Goal: Complete application form

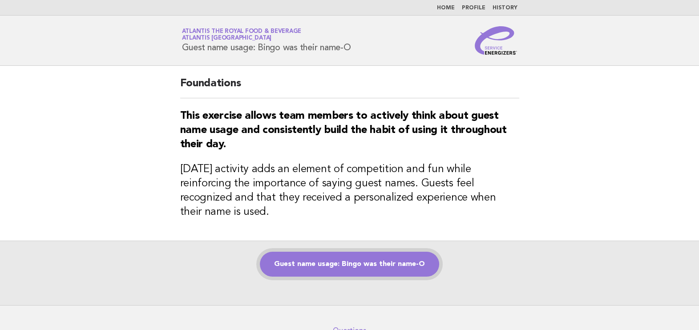
click at [403, 263] on div "Guest name usage: Bingo was their name-O" at bounding box center [349, 273] width 699 height 65
click at [403, 252] on link "Guest name usage: Bingo was their name-O" at bounding box center [349, 264] width 179 height 25
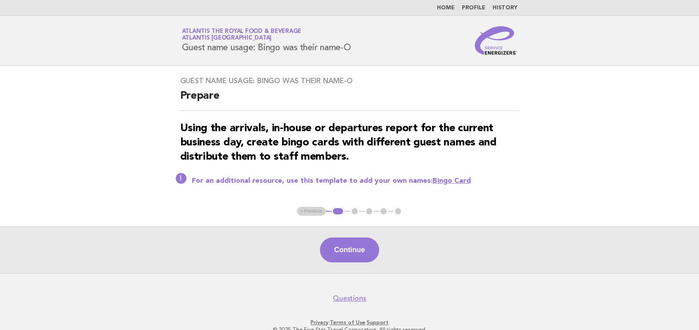
click at [362, 243] on button "Continue" at bounding box center [349, 250] width 59 height 25
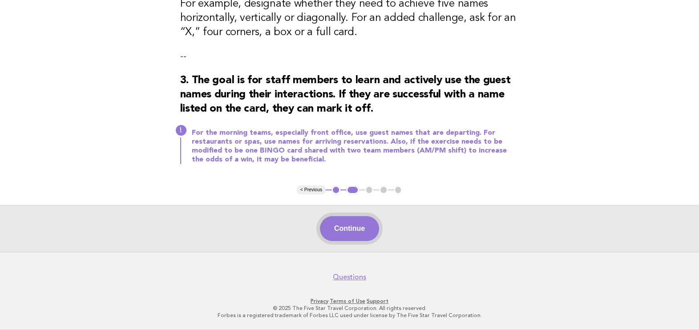
click at [363, 236] on button "Continue" at bounding box center [349, 228] width 59 height 25
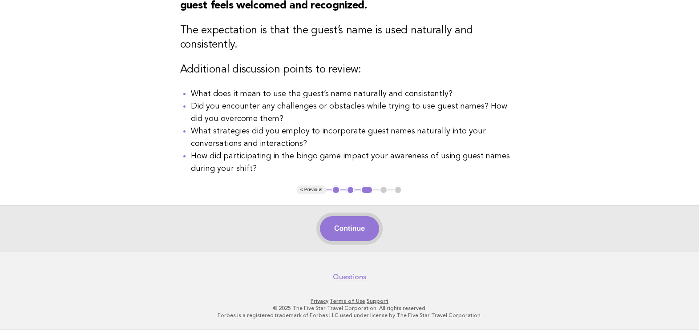
click at [368, 227] on button "Continue" at bounding box center [349, 228] width 59 height 25
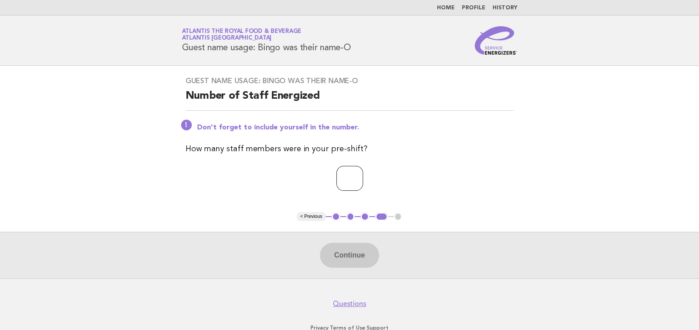
click at [354, 179] on input "number" at bounding box center [349, 178] width 27 height 25
type input "*"
click at [349, 260] on button "Continue" at bounding box center [349, 255] width 59 height 25
